Goal: Information Seeking & Learning: Learn about a topic

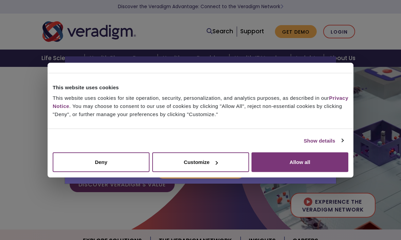
click at [318, 142] on link "Show details" at bounding box center [323, 141] width 39 height 8
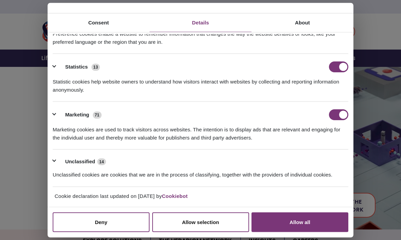
scroll to position [76, 0]
click at [191, 123] on div "Marketing cookies are used to track visitors across websites. The intention is …" at bounding box center [201, 130] width 296 height 21
click at [215, 223] on button "Allow selection" at bounding box center [200, 223] width 97 height 20
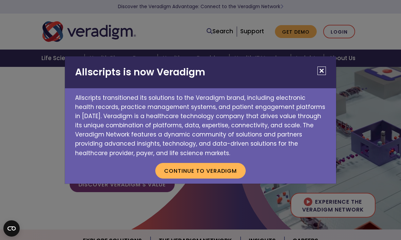
click at [219, 170] on button "Continue to Veradigm" at bounding box center [200, 171] width 90 height 16
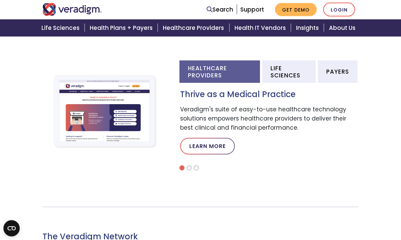
scroll to position [216, 0]
click at [208, 71] on li "Healthcare Providers" at bounding box center [220, 72] width 81 height 22
click at [215, 144] on link "Learn More" at bounding box center [207, 146] width 55 height 16
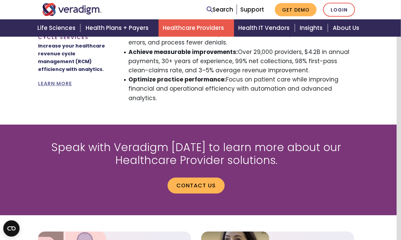
scroll to position [782, 4]
click at [258, 13] on link "Support" at bounding box center [252, 9] width 24 height 8
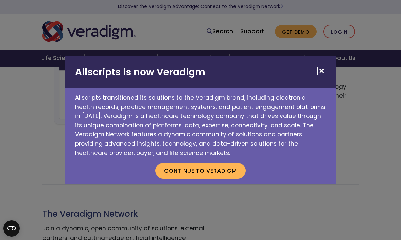
click at [221, 168] on button "Continue to Veradigm" at bounding box center [200, 171] width 90 height 16
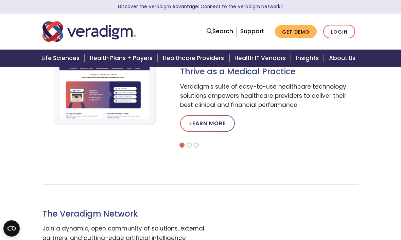
click at [300, 136] on div "Healthcare Providers Life Sciences Payers Thrive as a Medical Practice Veradigm…" at bounding box center [269, 93] width 180 height 110
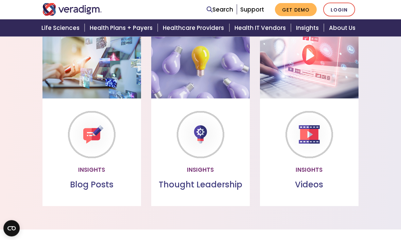
scroll to position [531, 0]
click at [99, 180] on h3 "Blog Posts" at bounding box center [92, 185] width 88 height 10
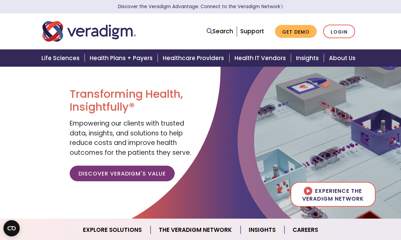
scroll to position [11, 0]
click at [138, 170] on link "Discover Veradigm's Value" at bounding box center [122, 174] width 105 height 16
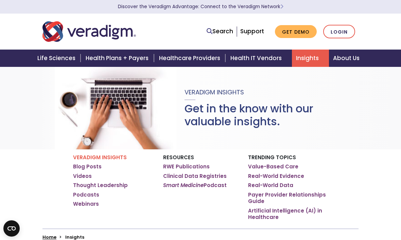
click at [256, 30] on link "Support" at bounding box center [252, 31] width 24 height 8
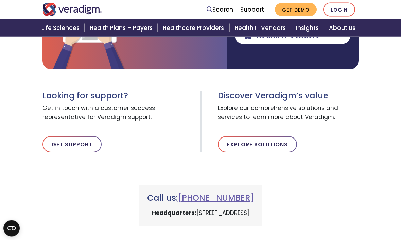
scroll to position [189, 0]
click at [271, 145] on link "Explore Solutions" at bounding box center [257, 144] width 79 height 16
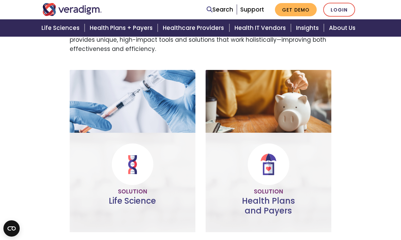
scroll to position [115, 0]
click at [150, 104] on img at bounding box center [133, 101] width 126 height 63
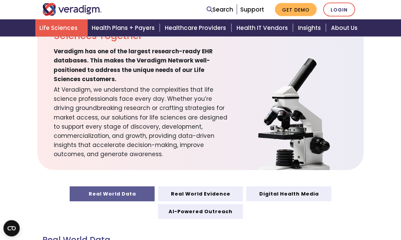
scroll to position [216, 0]
click at [293, 189] on link "Digital Health Media" at bounding box center [289, 194] width 85 height 15
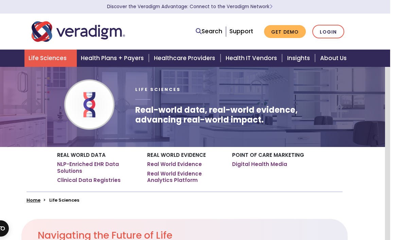
scroll to position [0, 5]
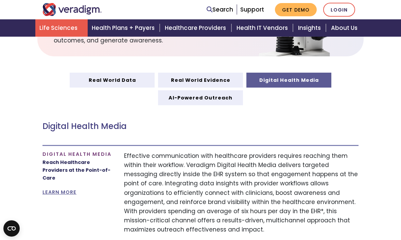
scroll to position [330, 0]
click at [133, 23] on link "Health Plans + Payers" at bounding box center [124, 27] width 73 height 17
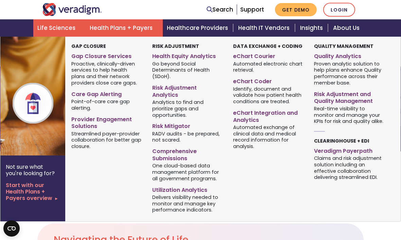
scroll to position [353, 0]
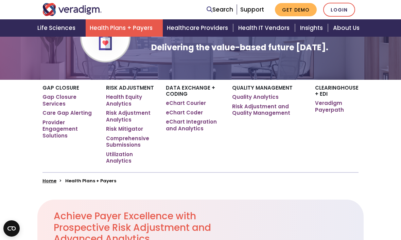
scroll to position [71, 0]
